Goal: Navigation & Orientation: Find specific page/section

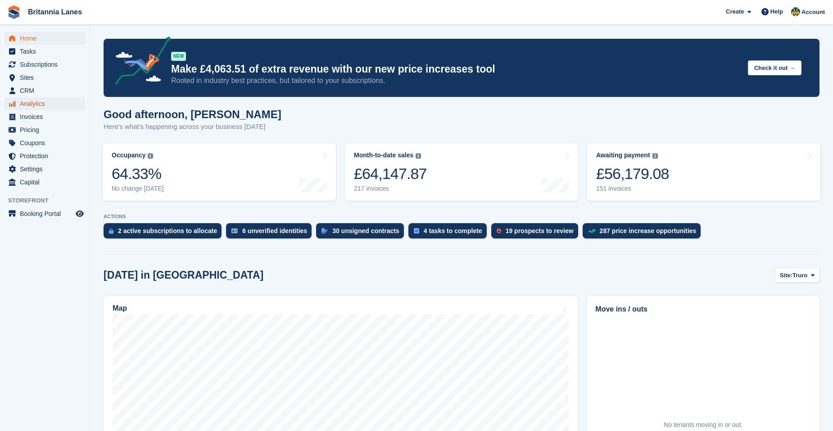
click at [32, 108] on span "Analytics" at bounding box center [47, 103] width 54 height 13
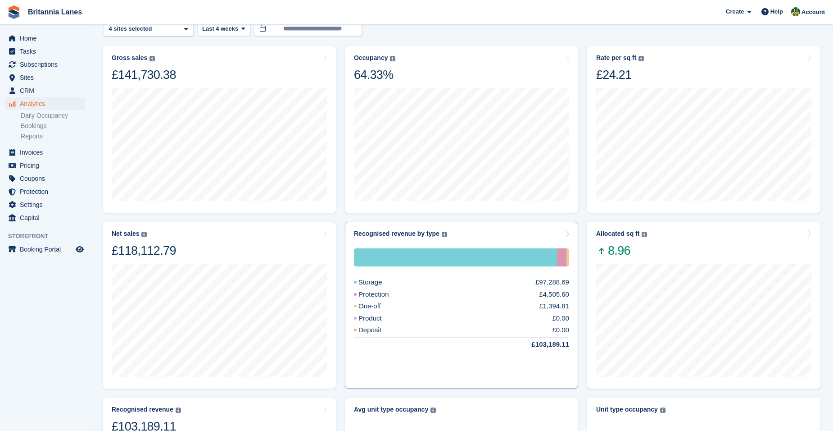
scroll to position [45, 0]
click at [515, 242] on div "Storage £97,288.69 Protection £4,505.60 One-off £1,394.81 Product £0.00 Deposit…" at bounding box center [461, 308] width 215 height 143
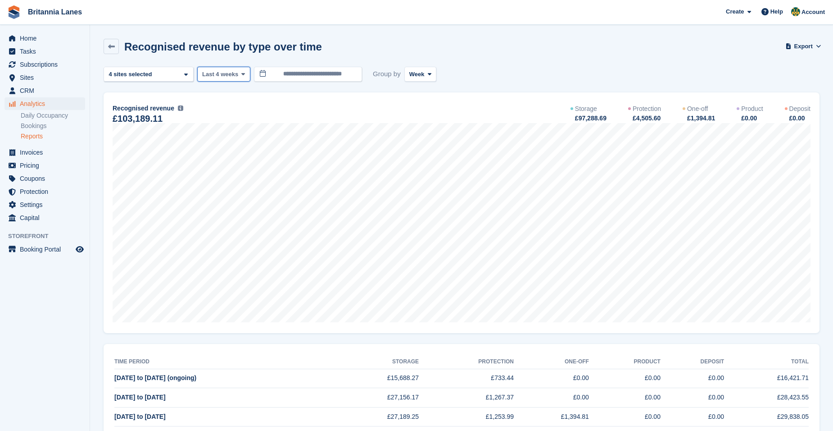
click at [228, 77] on span "Last 4 weeks" at bounding box center [220, 74] width 36 height 9
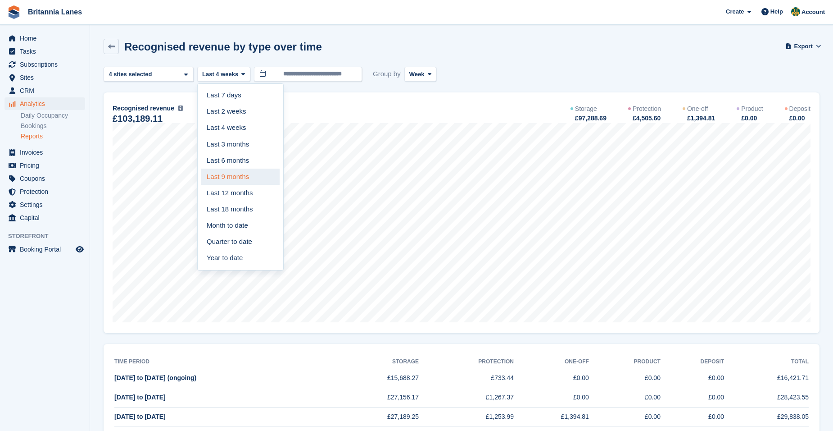
click at [236, 170] on link "Last 9 months" at bounding box center [240, 176] width 78 height 16
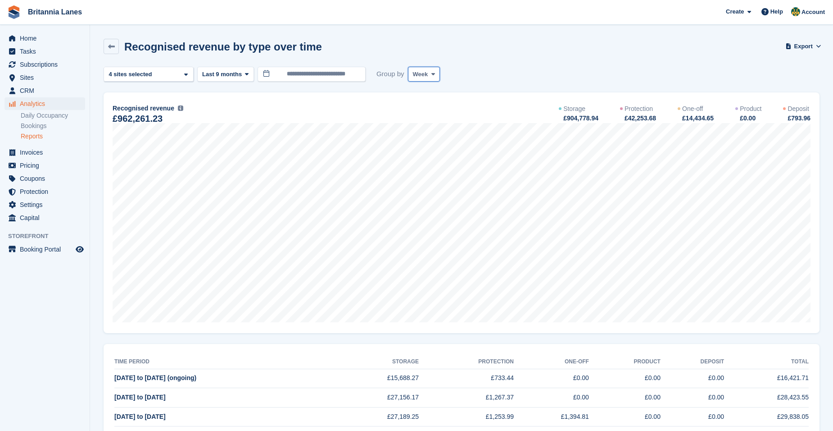
click at [413, 77] on span "Week" at bounding box center [420, 74] width 15 height 9
click at [434, 127] on link "Month" at bounding box center [451, 128] width 78 height 16
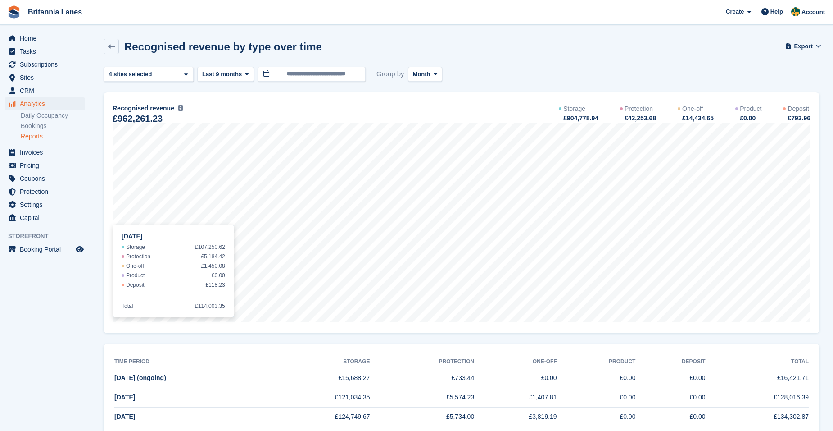
scroll to position [135, 0]
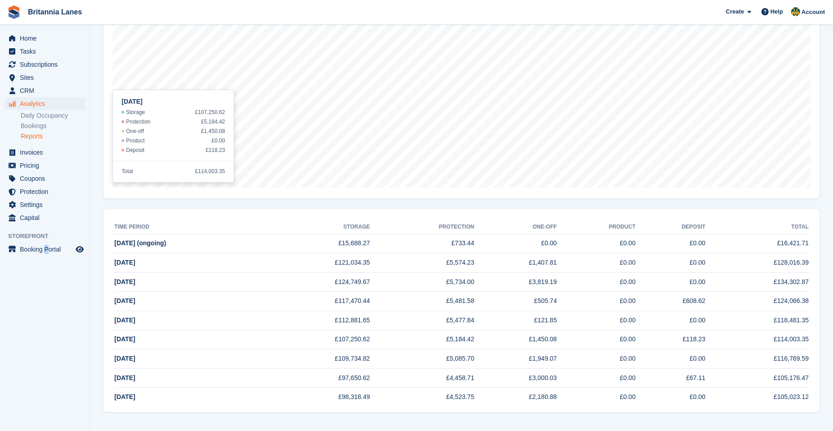
click at [47, 342] on aside "Home Tasks Subscriptions Subscriptions Subscriptions Contracts Price increases …" at bounding box center [45, 218] width 90 height 386
click at [468, 290] on td "£5,734.00" at bounding box center [422, 281] width 104 height 19
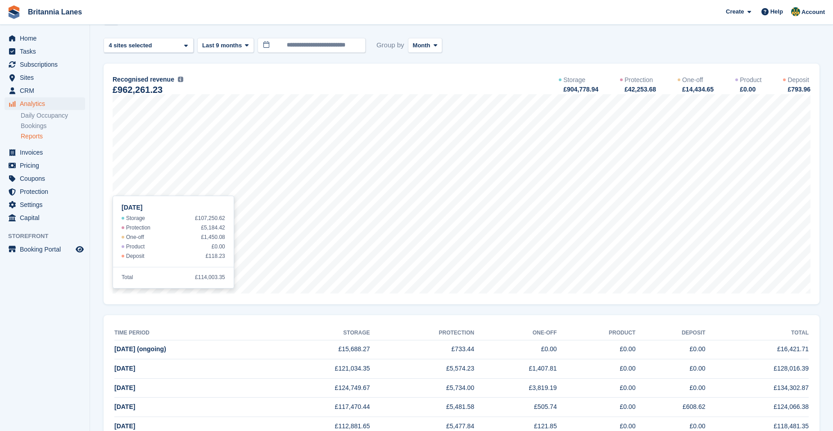
scroll to position [0, 0]
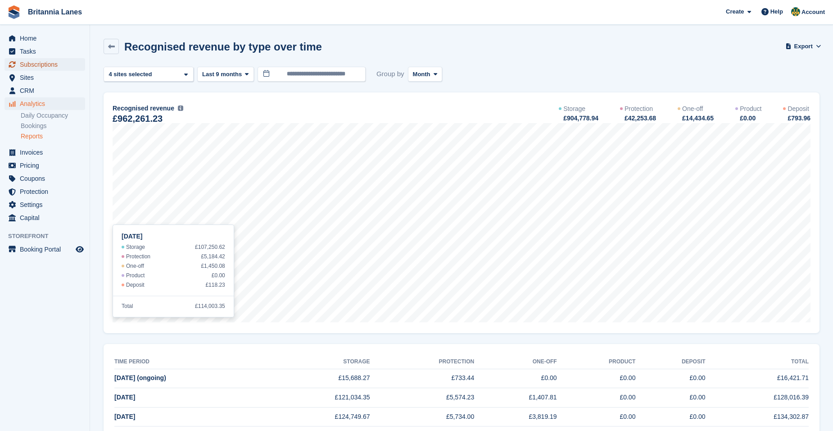
click at [48, 63] on span "Subscriptions" at bounding box center [47, 64] width 54 height 13
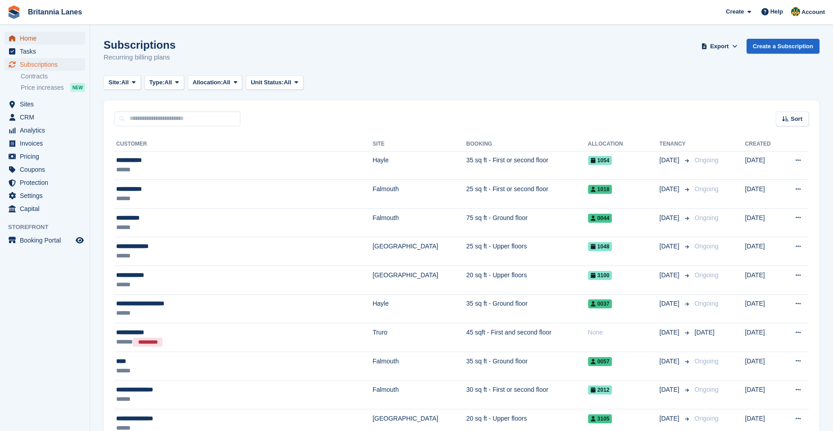
click at [54, 40] on span "Home" at bounding box center [47, 38] width 54 height 13
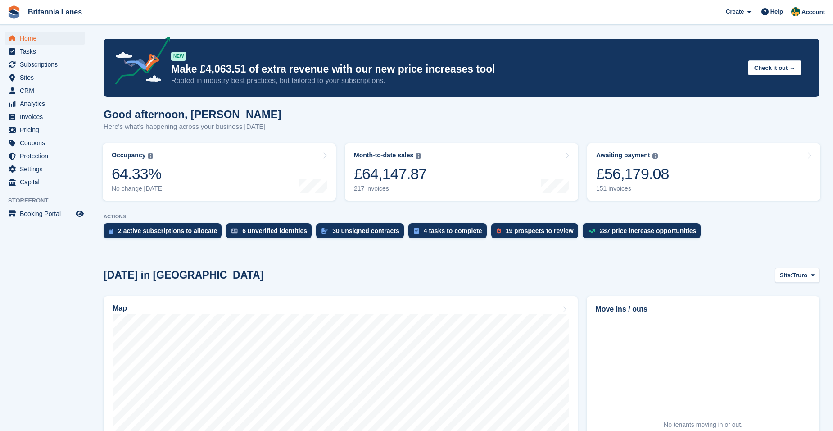
click at [800, 268] on button "Site: Truro" at bounding box center [797, 275] width 45 height 15
click at [761, 341] on link "Hayle" at bounding box center [775, 345] width 81 height 16
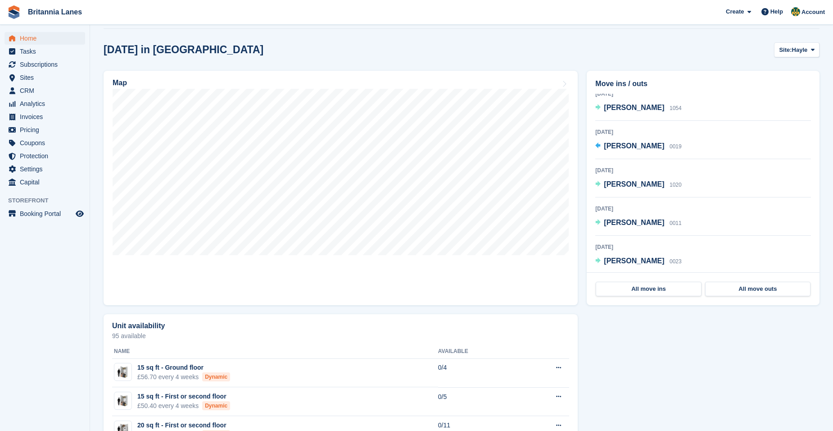
scroll to position [6, 0]
click at [617, 146] on span "[PERSON_NAME]" at bounding box center [634, 145] width 60 height 8
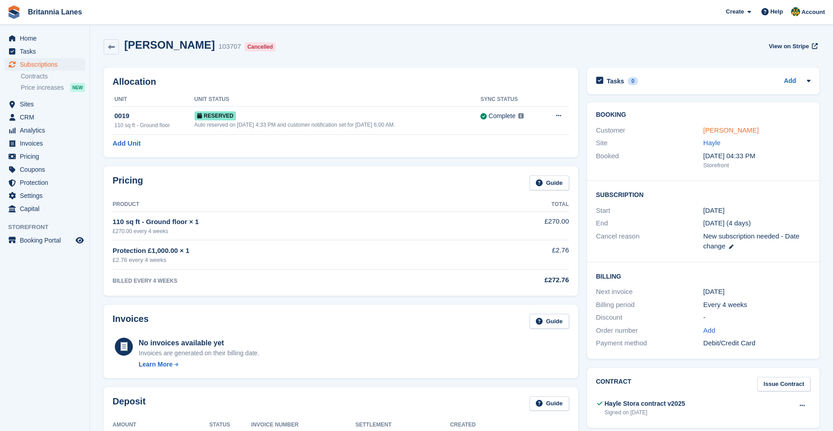
click at [731, 129] on link "Mary Ryan" at bounding box center [730, 130] width 55 height 8
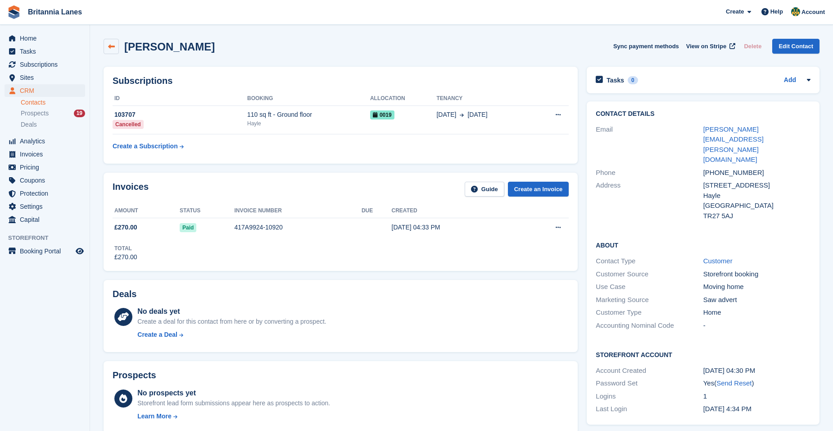
click at [105, 49] on link at bounding box center [111, 46] width 15 height 15
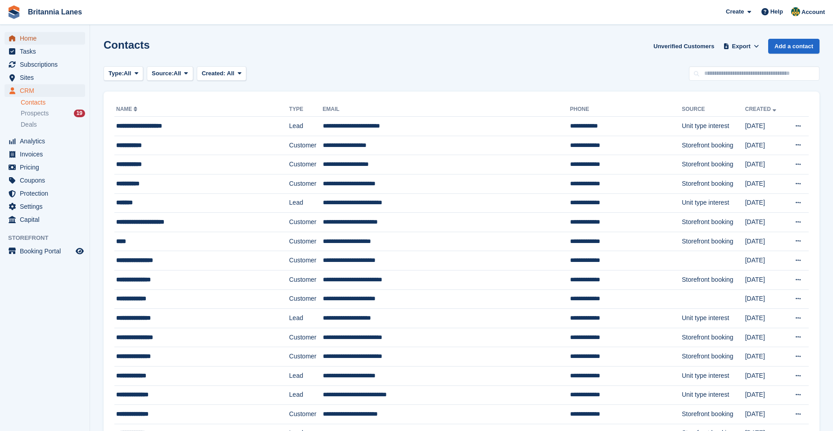
click at [47, 36] on span "Home" at bounding box center [47, 38] width 54 height 13
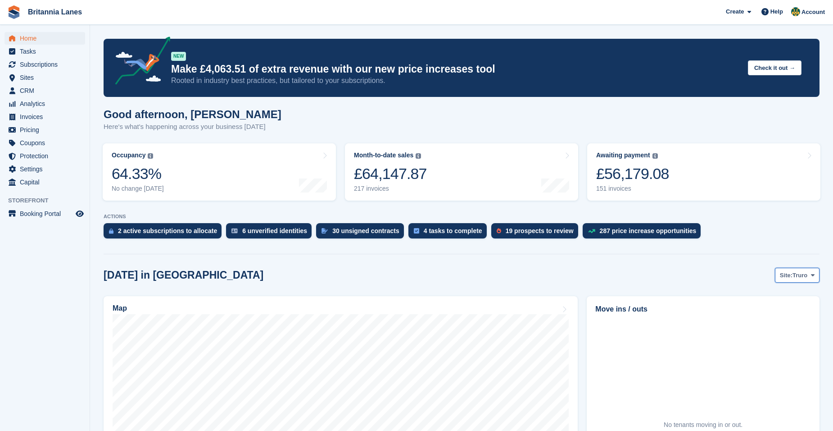
click at [800, 273] on span "Truro" at bounding box center [800, 275] width 15 height 9
click at [768, 347] on link "Hayle" at bounding box center [775, 345] width 81 height 16
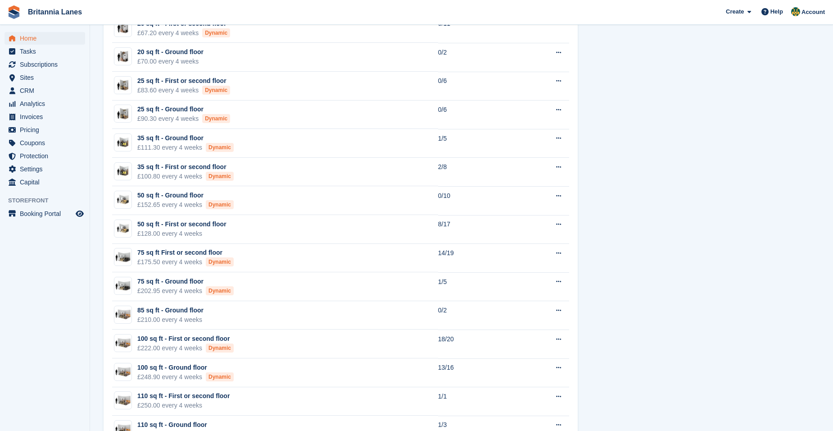
scroll to position [540, 0]
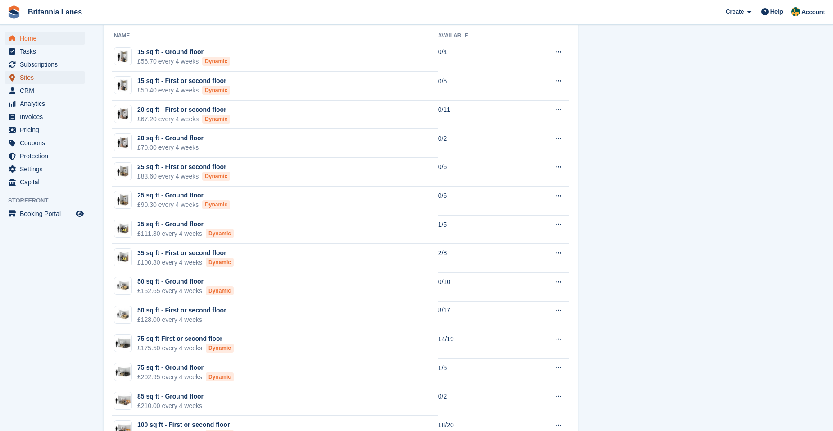
click at [48, 73] on span "Sites" at bounding box center [47, 77] width 54 height 13
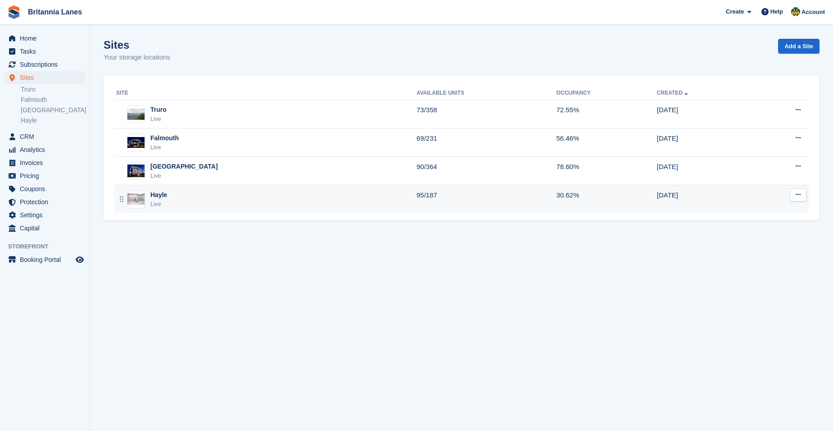
click at [197, 200] on div "Hayle Live" at bounding box center [266, 199] width 300 height 18
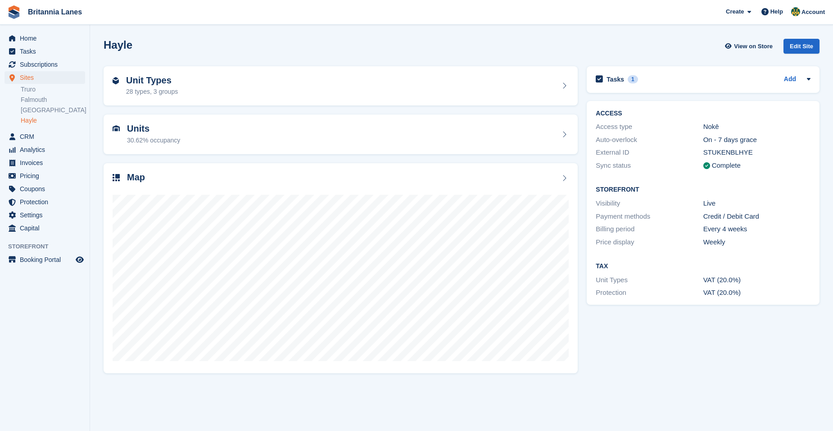
click at [338, 90] on div "Unit Types 28 types, 3 groups" at bounding box center [341, 86] width 456 height 22
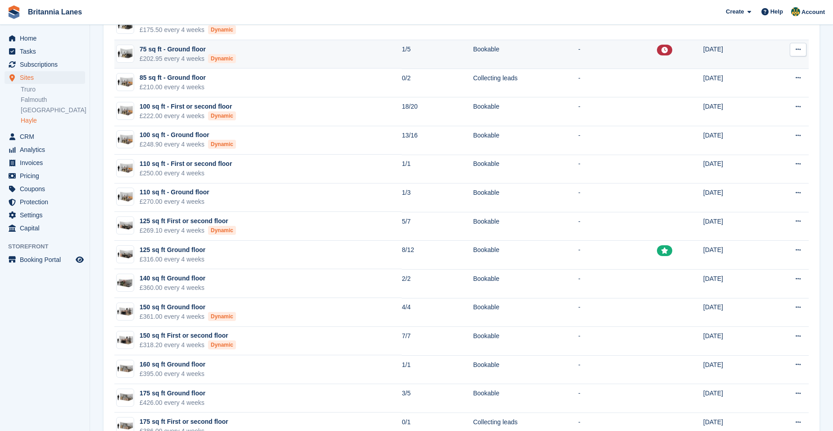
scroll to position [484, 0]
